Goal: Book appointment/travel/reservation

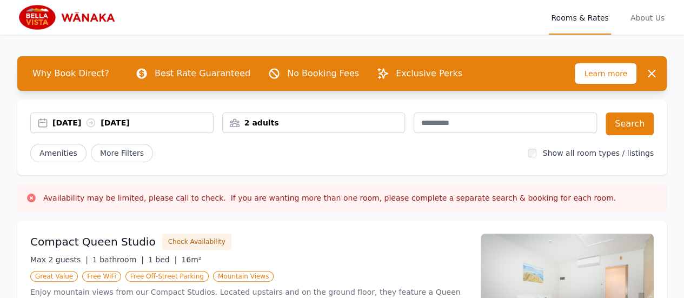
scroll to position [1, 0]
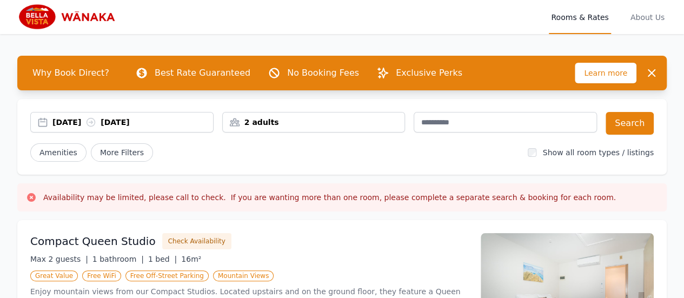
click at [134, 124] on div "[DATE] [DATE]" at bounding box center [132, 122] width 160 height 11
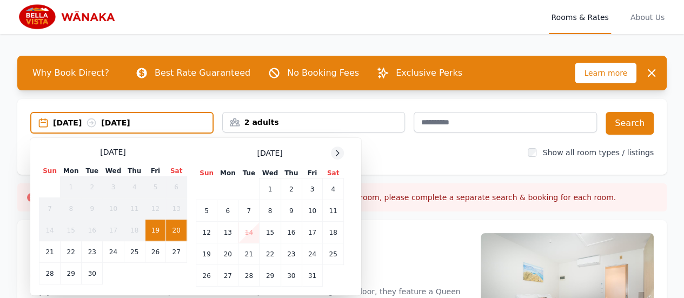
click at [339, 152] on icon at bounding box center [337, 153] width 9 height 9
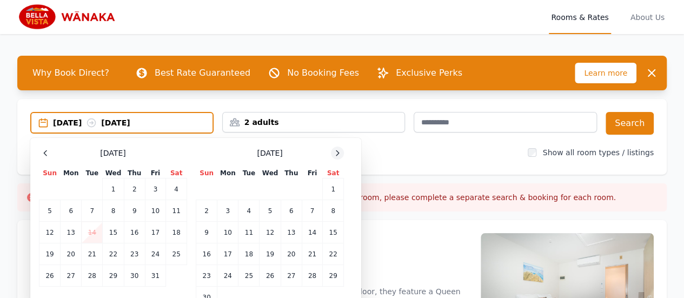
click at [339, 152] on icon at bounding box center [337, 153] width 9 height 9
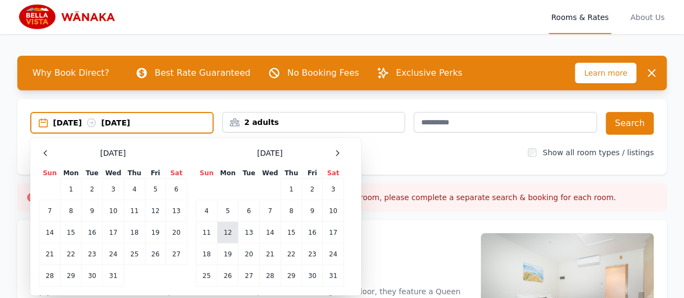
click at [226, 229] on td "12" at bounding box center [227, 233] width 21 height 22
click at [249, 230] on td "13" at bounding box center [248, 233] width 21 height 22
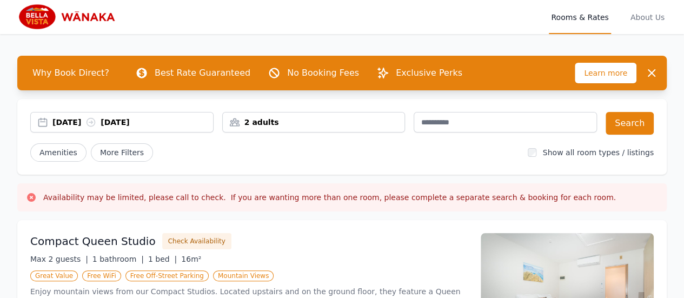
click at [305, 125] on div "2 adults" at bounding box center [314, 122] width 182 height 11
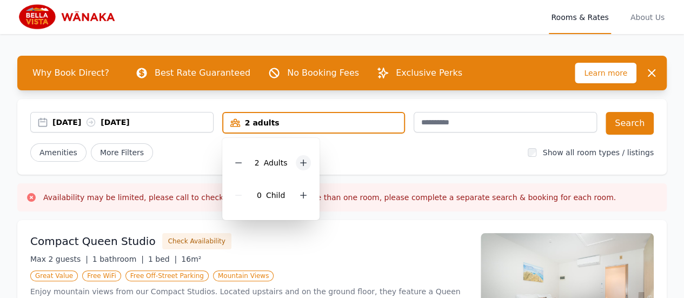
click at [307, 163] on div at bounding box center [303, 162] width 15 height 15
click at [354, 153] on div "Amenities More Filters" at bounding box center [274, 152] width 488 height 18
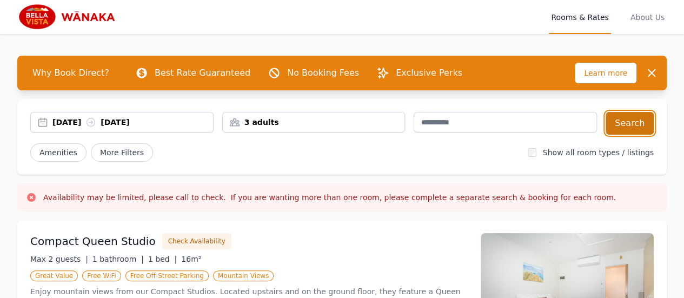
click at [641, 122] on button "Search" at bounding box center [629, 123] width 48 height 23
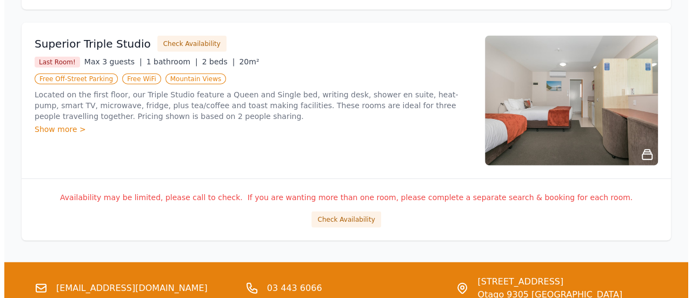
scroll to position [1336, 0]
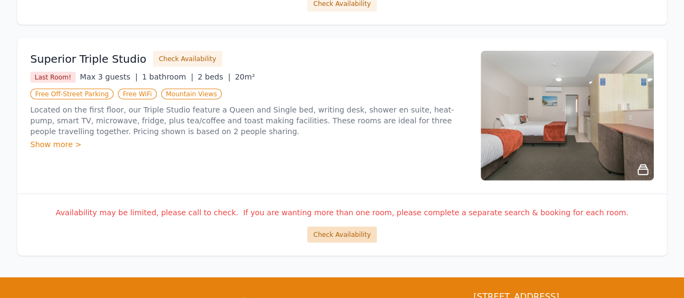
click at [353, 230] on button "Check Availability" at bounding box center [341, 234] width 69 height 16
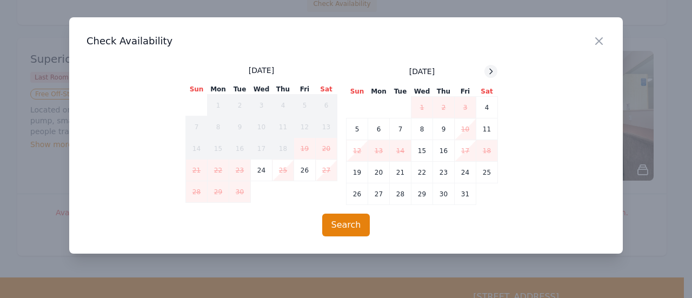
click at [490, 74] on icon at bounding box center [490, 71] width 9 height 9
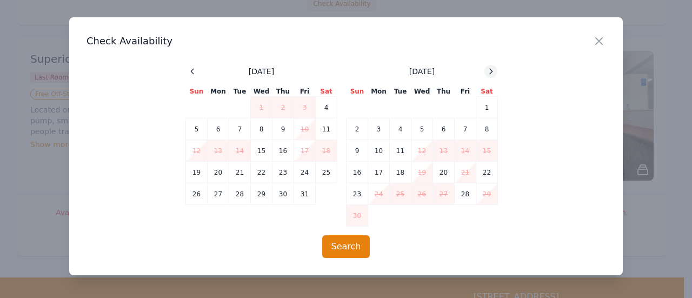
click at [490, 74] on icon at bounding box center [490, 71] width 9 height 9
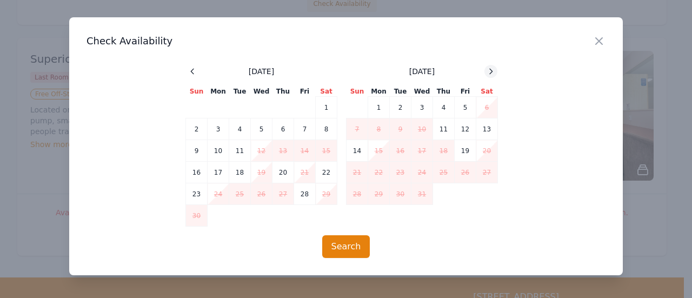
click at [490, 74] on icon at bounding box center [490, 71] width 9 height 9
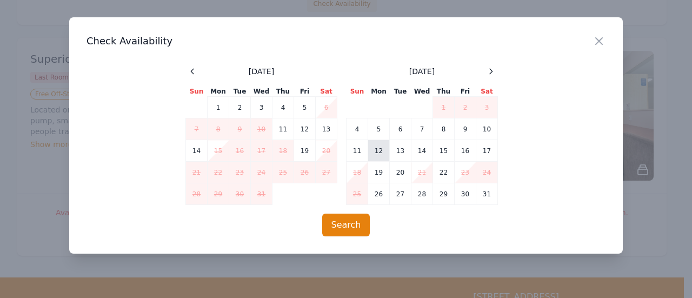
click at [380, 150] on td "12" at bounding box center [379, 151] width 22 height 22
click at [393, 150] on td "13" at bounding box center [401, 151] width 22 height 22
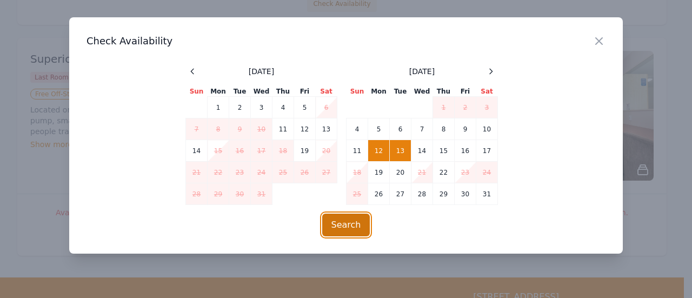
click at [345, 221] on button "Search" at bounding box center [346, 224] width 48 height 23
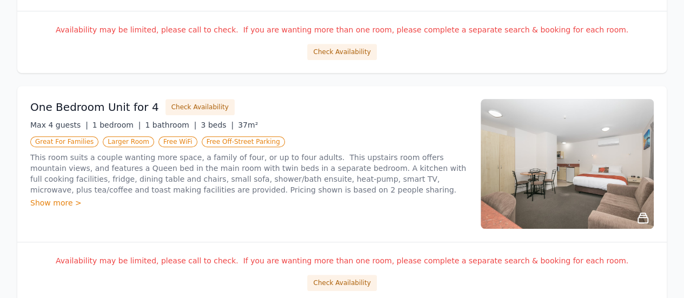
scroll to position [344, 0]
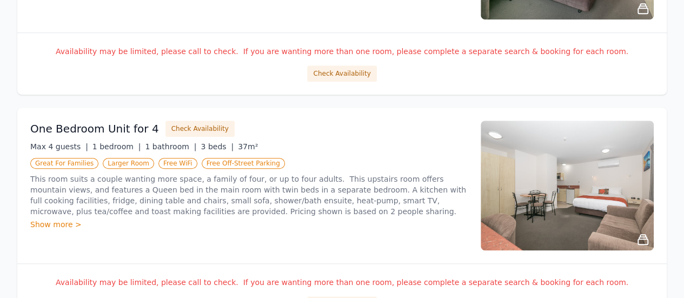
click at [345, 221] on div "Show more >" at bounding box center [248, 224] width 437 height 11
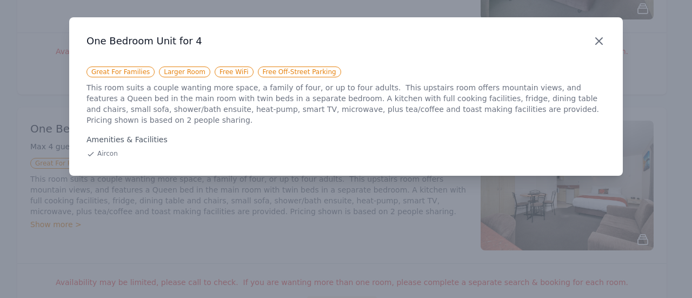
click at [596, 35] on icon "button" at bounding box center [598, 41] width 13 height 13
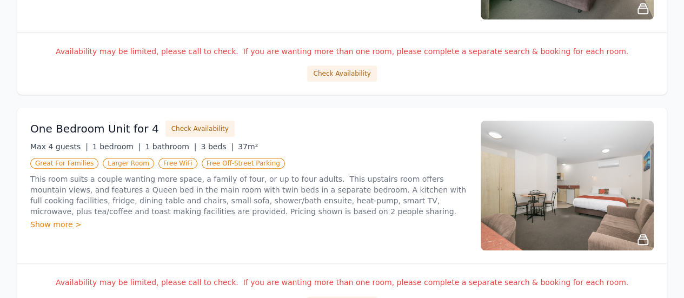
scroll to position [0, 0]
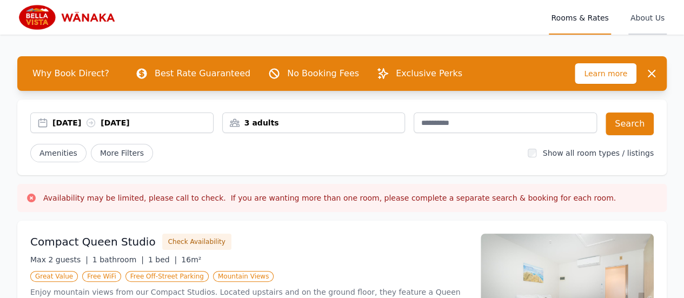
click at [657, 24] on span "About Us" at bounding box center [647, 17] width 38 height 35
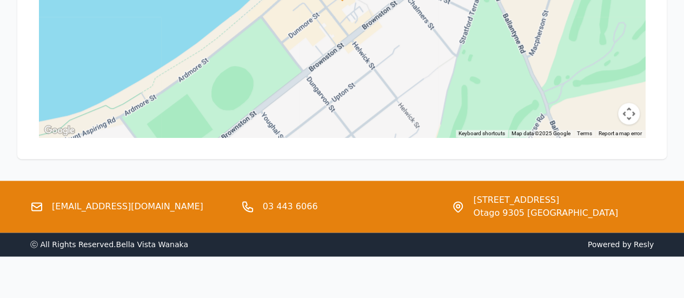
scroll to position [696, 0]
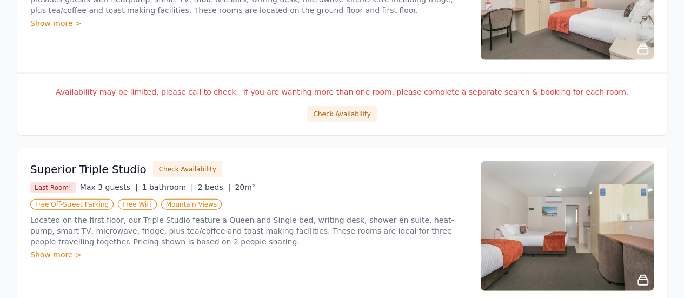
scroll to position [1227, 0]
